Goal: Task Accomplishment & Management: Manage account settings

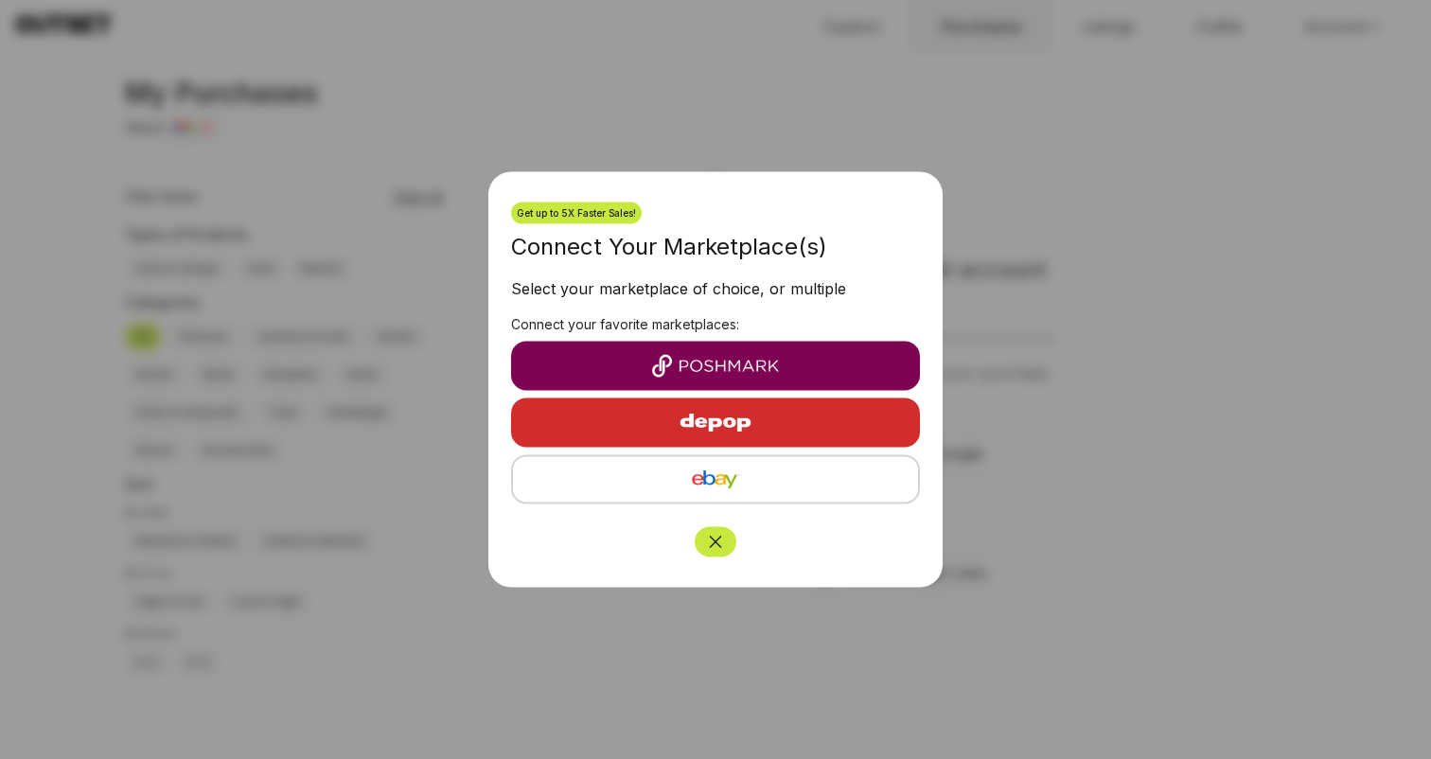
click at [668, 478] on img "button" at bounding box center [715, 479] width 375 height 23
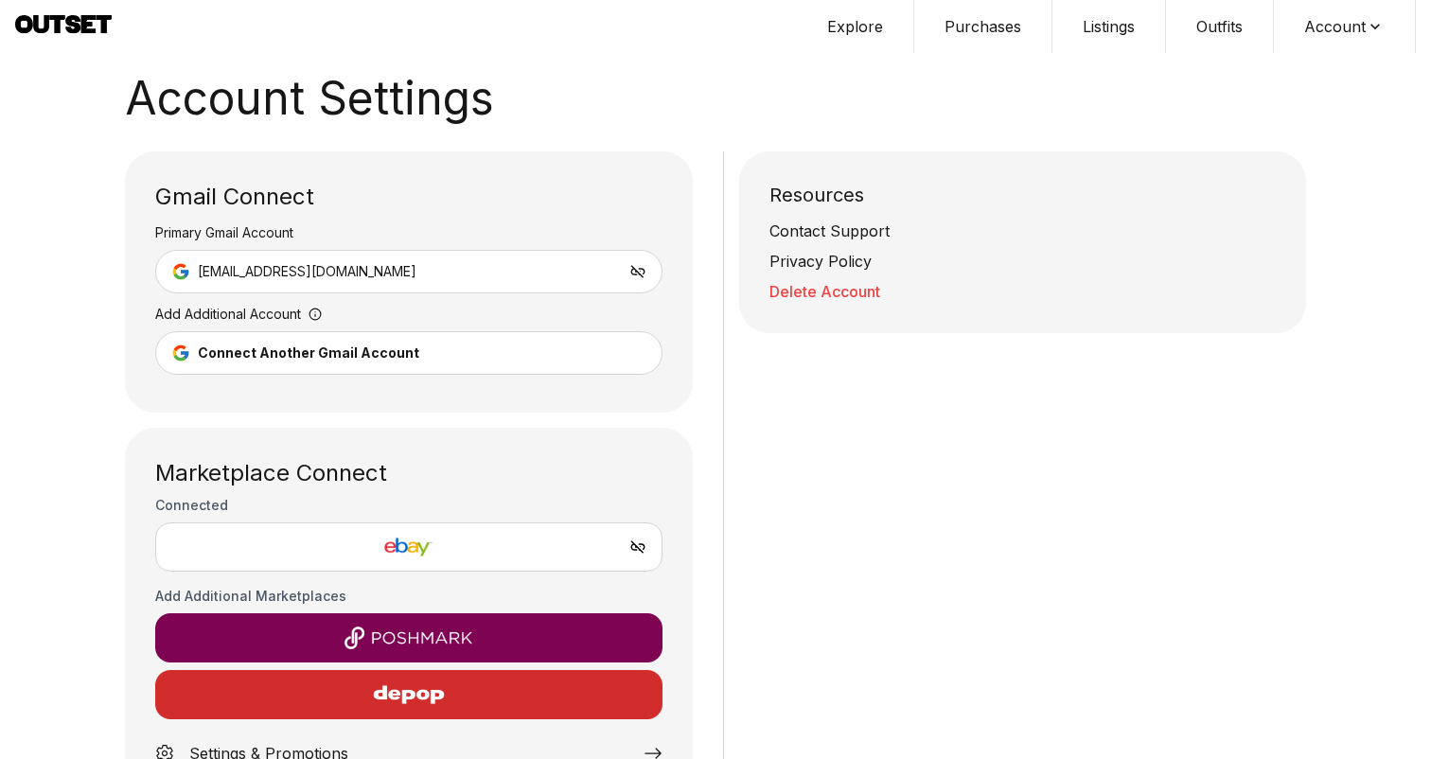
click at [1119, 19] on button "Listings" at bounding box center [1109, 26] width 114 height 53
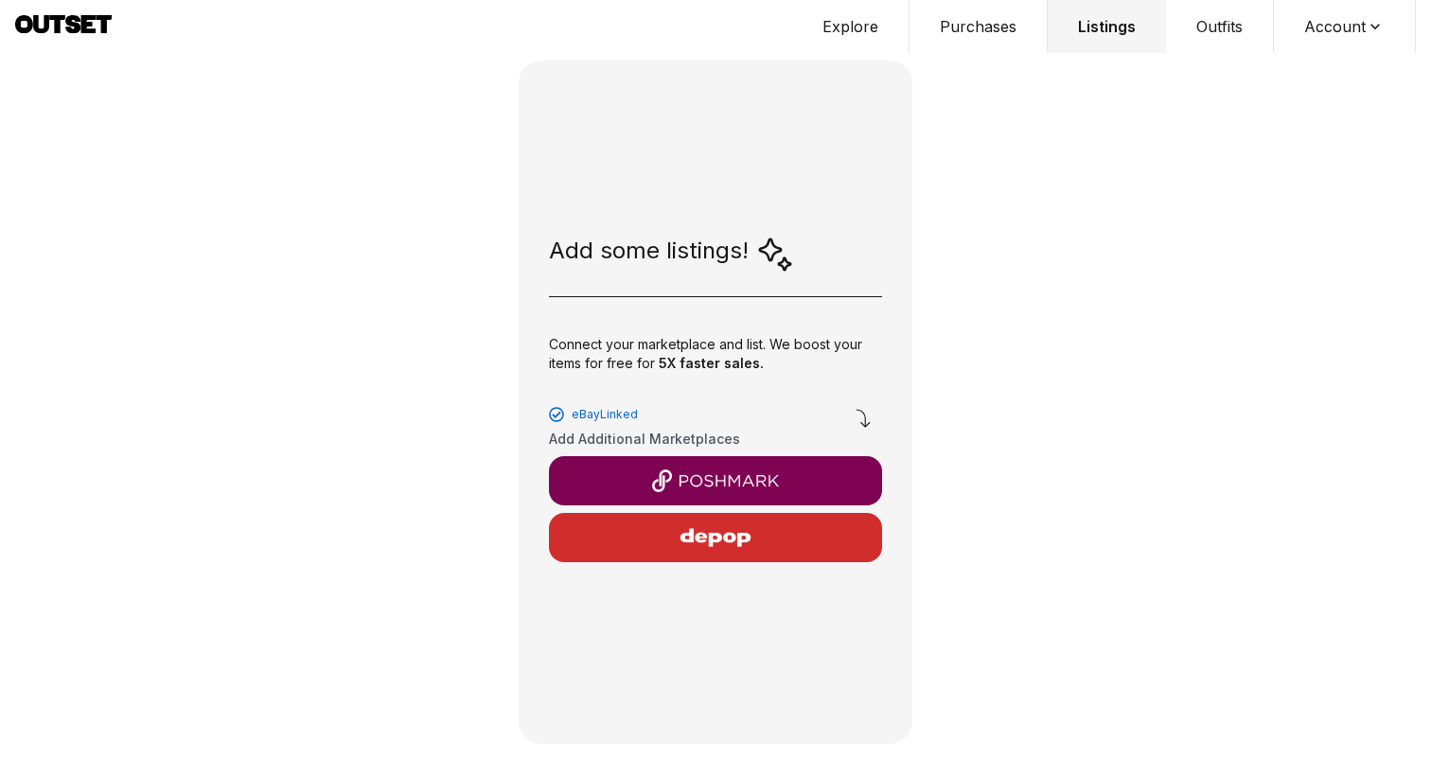
click at [698, 277] on div "Add some listings! Connect your marketplace and list. We boost your items for f…" at bounding box center [715, 402] width 394 height 683
click at [870, 30] on button "Explore" at bounding box center [850, 26] width 117 height 53
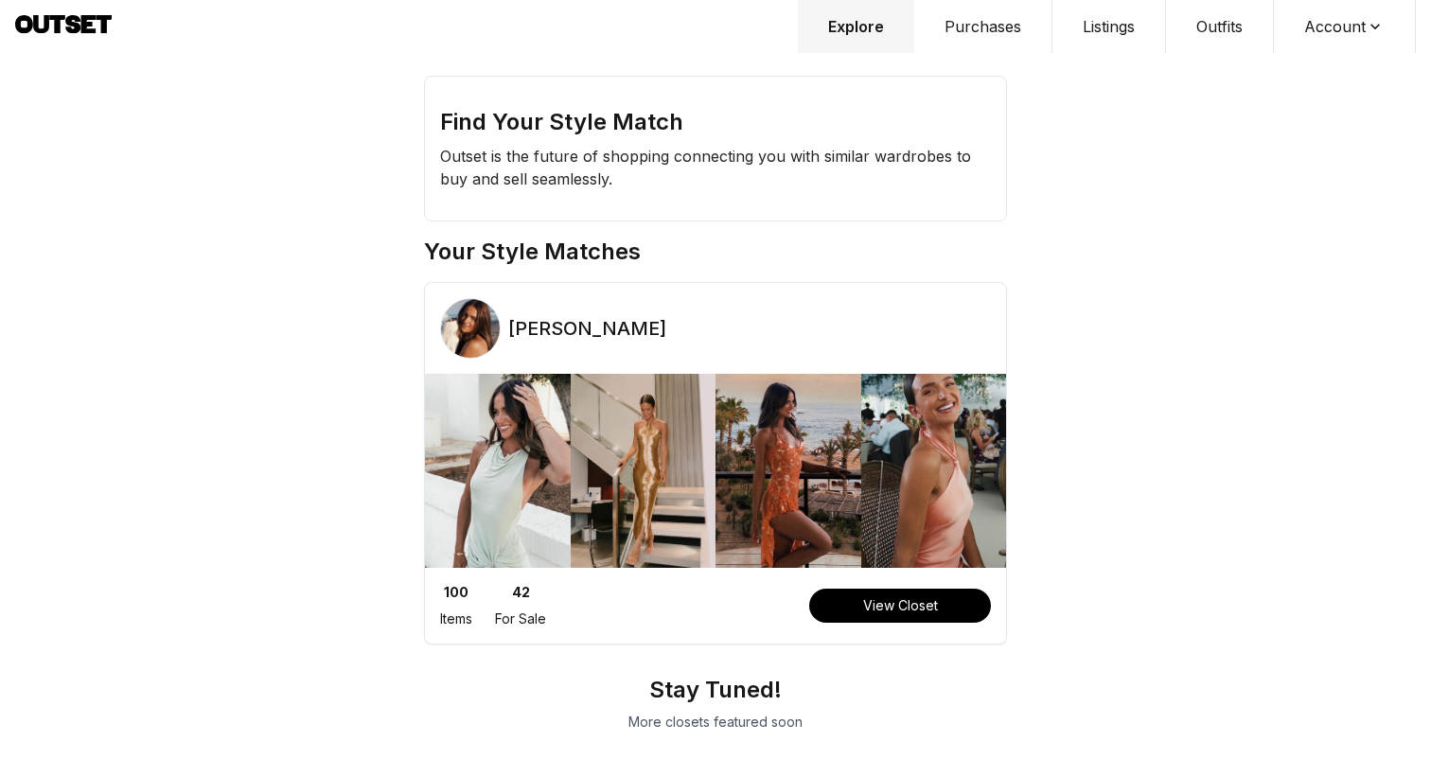
click at [83, 30] on icon at bounding box center [88, 24] width 15 height 18
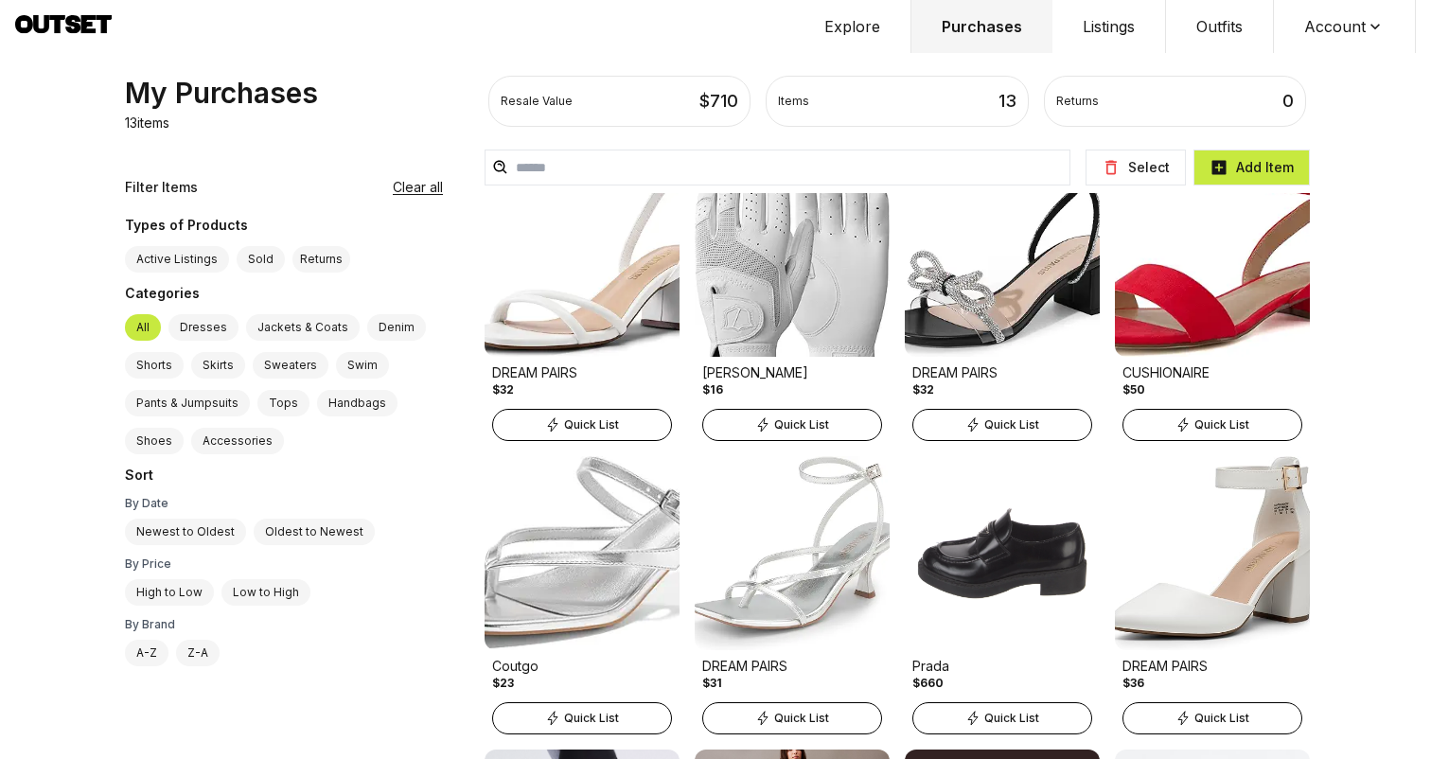
scroll to position [73, 0]
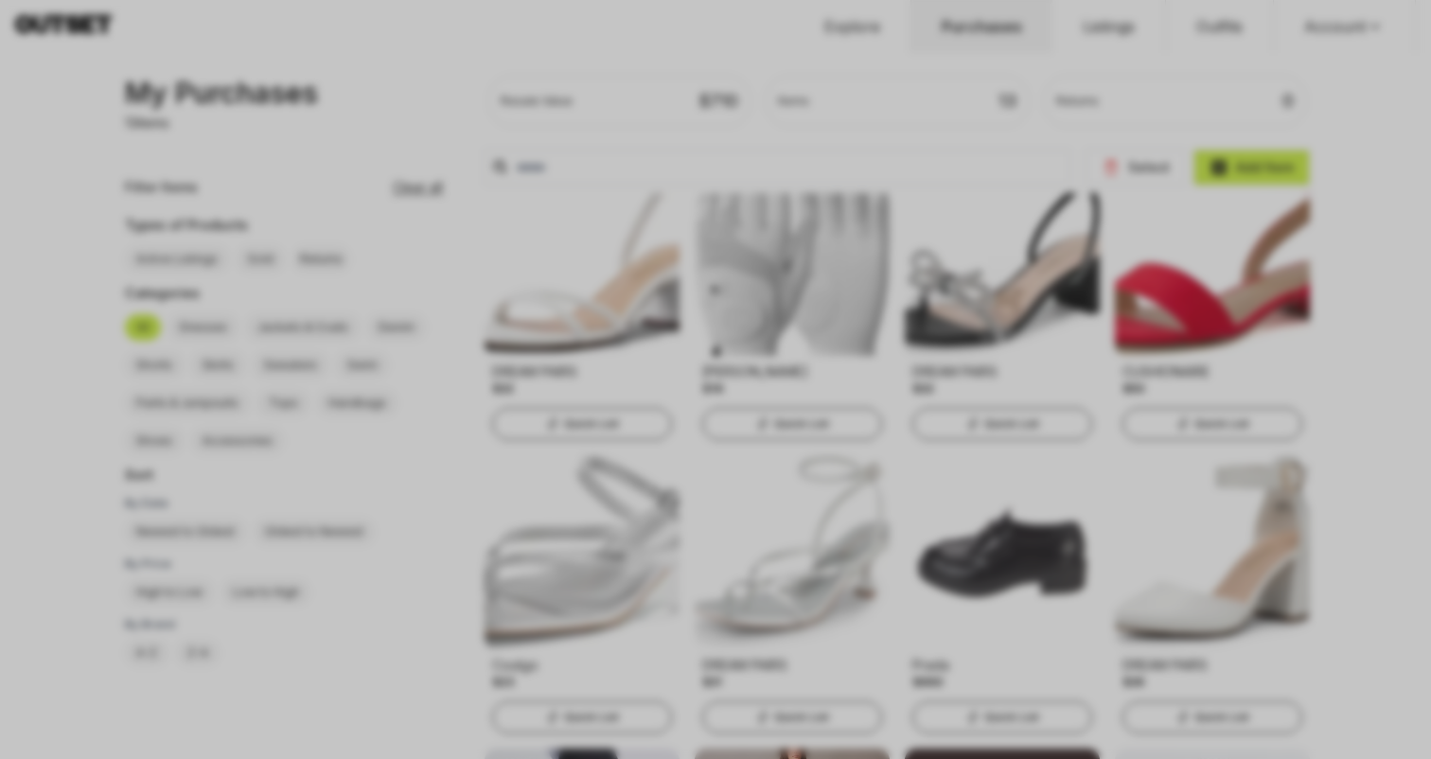
click at [438, 146] on div at bounding box center [715, 379] width 1431 height 759
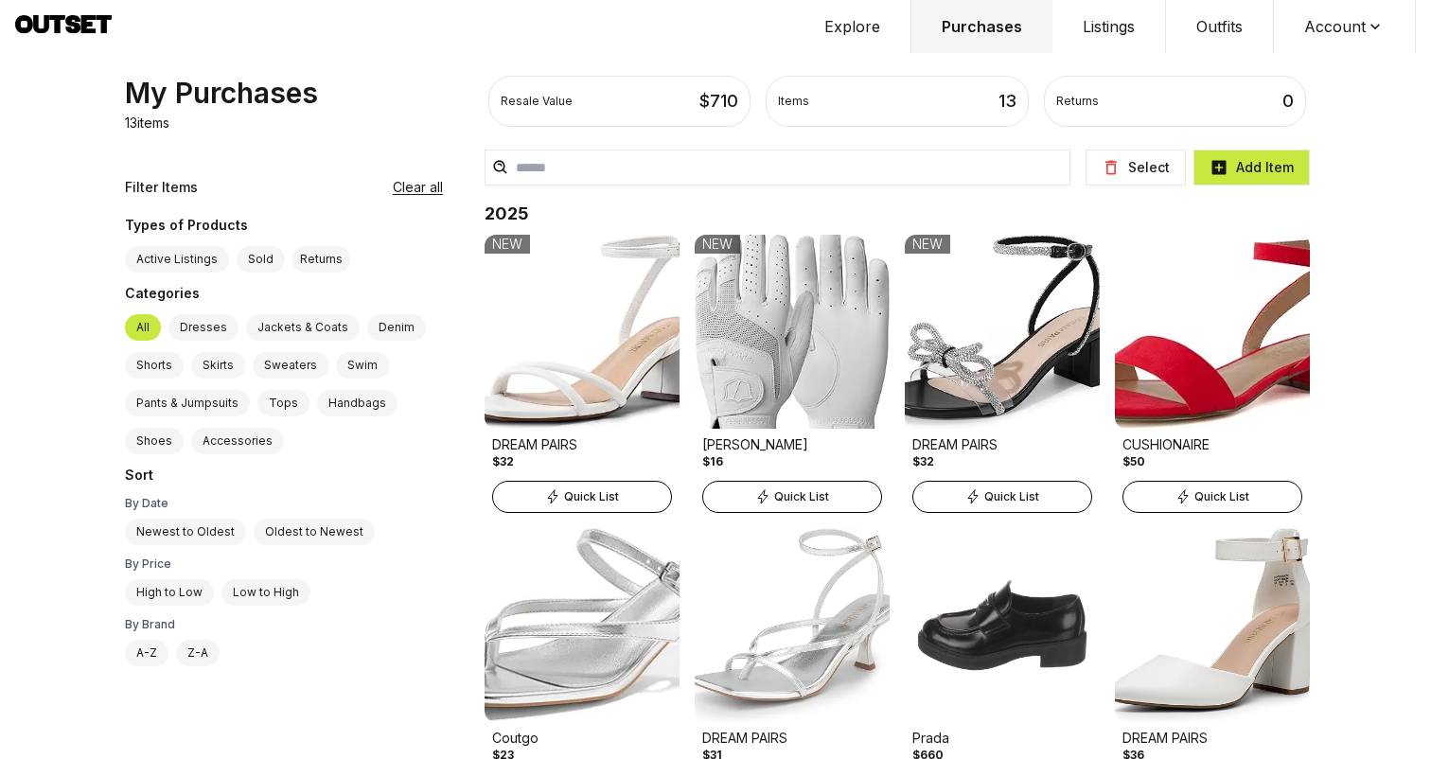
click at [1089, 28] on button "Listings" at bounding box center [1109, 26] width 114 height 53
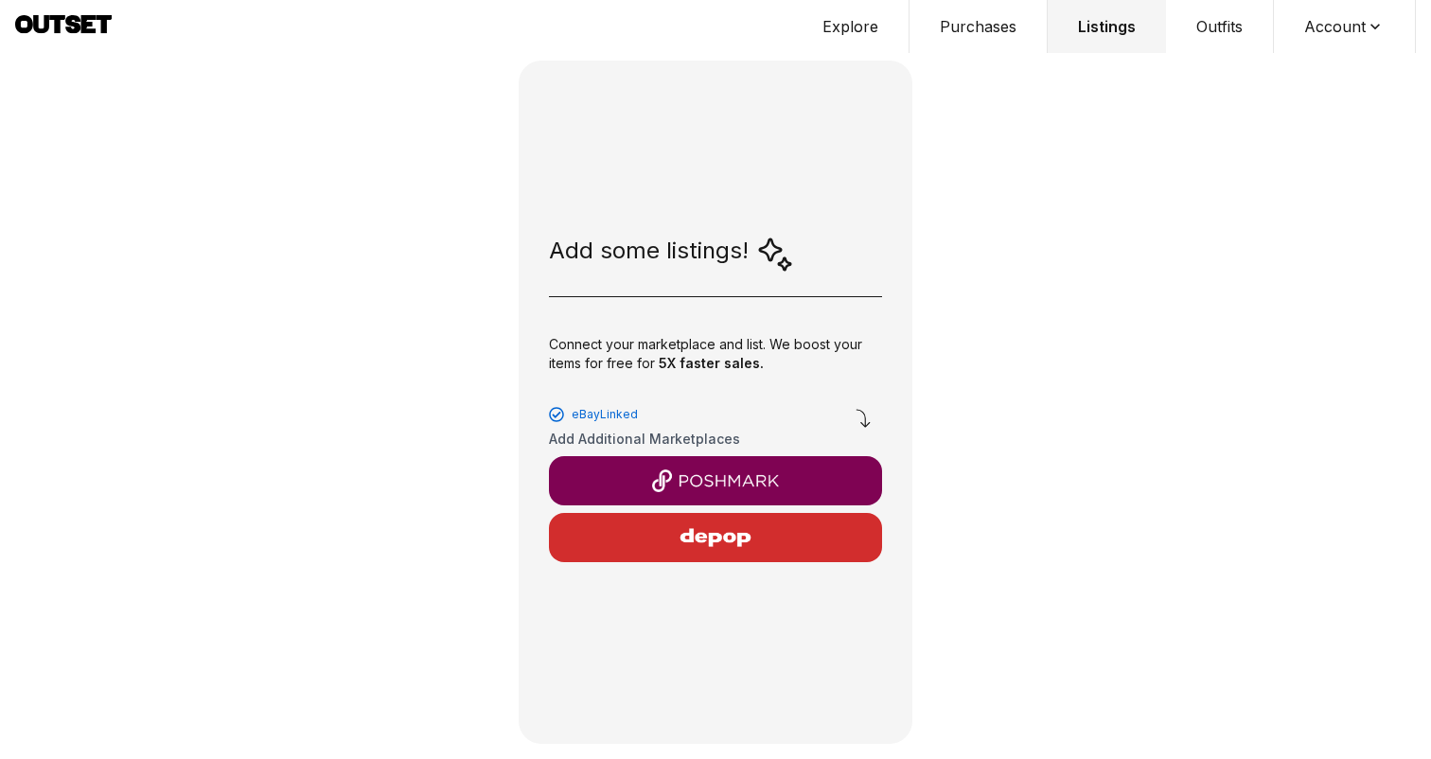
click at [694, 416] on div "eBay Linked" at bounding box center [715, 408] width 333 height 26
click at [979, 61] on div "Add some listings! Connect your marketplace and list. We boost your items for f…" at bounding box center [715, 379] width 1431 height 759
click at [643, 279] on div "Add some listings! Connect your marketplace and list. We boost your items for f…" at bounding box center [715, 402] width 394 height 683
click at [643, 286] on div "Add some listings! Connect your marketplace and list. We boost your items for f…" at bounding box center [715, 402] width 394 height 683
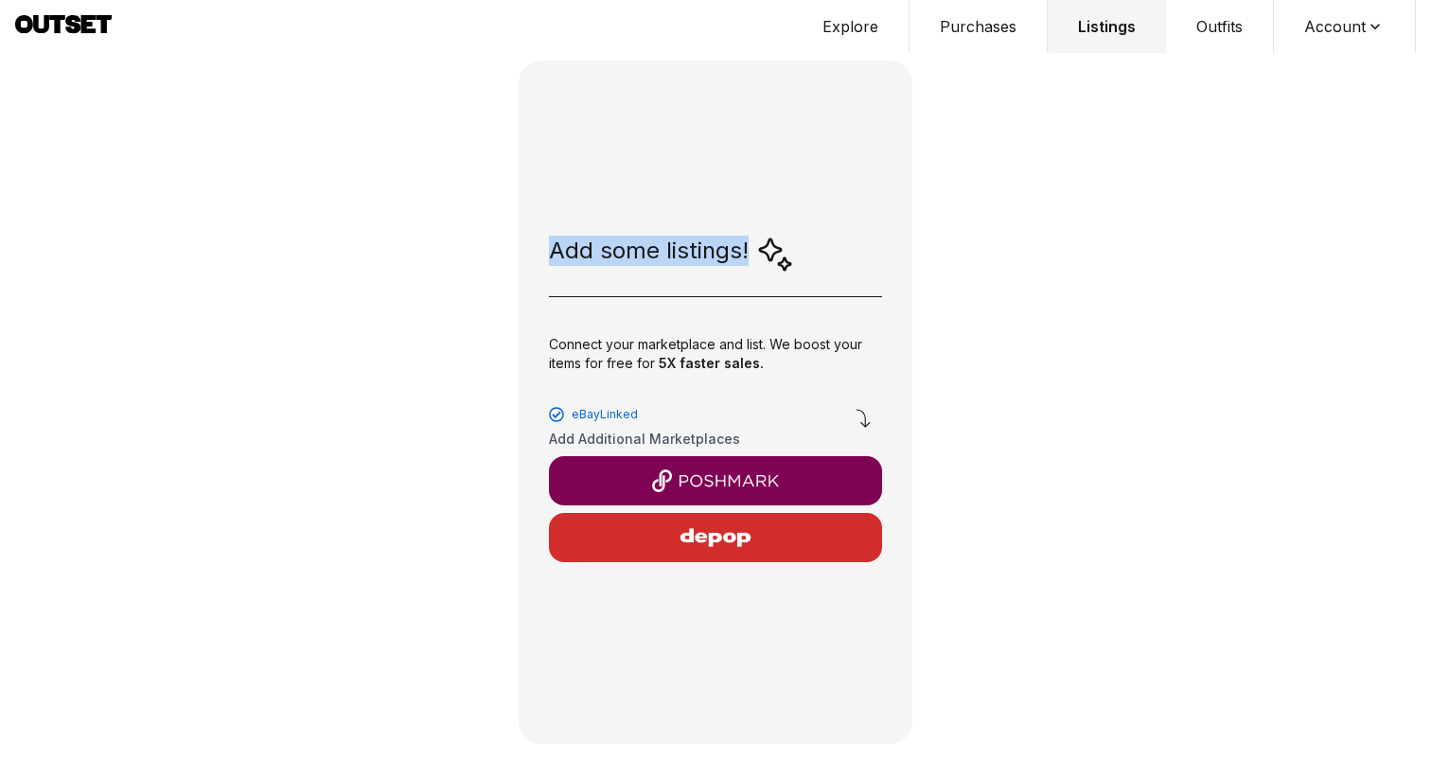
click at [643, 286] on div "Add some listings! Connect your marketplace and list. We boost your items for f…" at bounding box center [715, 402] width 394 height 683
click at [626, 426] on div "eBay Linked Add Additional Marketplaces" at bounding box center [715, 478] width 333 height 167
click at [1103, 25] on button "Listings" at bounding box center [1106, 26] width 118 height 53
